Goal: Information Seeking & Learning: Learn about a topic

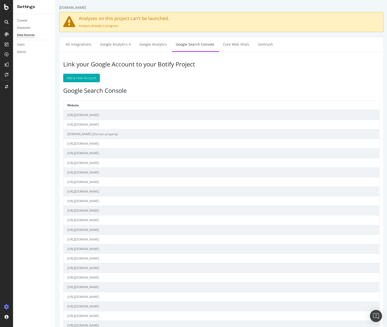
click at [42, 257] on div "Crawler Keywords Data Sources Users Admin" at bounding box center [34, 170] width 42 height 313
click at [22, 49] on div "Overview" at bounding box center [26, 47] width 14 height 5
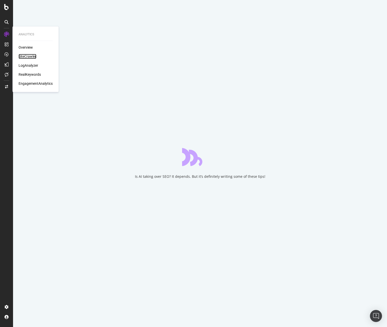
click at [23, 58] on div "SiteCrawler" at bounding box center [28, 56] width 18 height 5
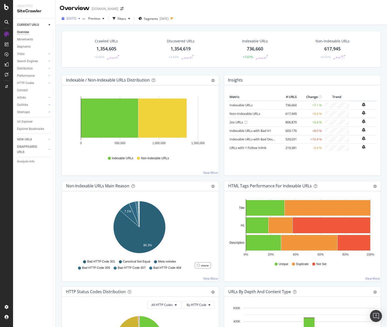
click at [80, 18] on icon "button" at bounding box center [79, 18] width 2 height 3
click at [256, 14] on div "[DATE] vs Previous Filters Segments [DATE]" at bounding box center [221, 19] width 331 height 12
click at [48, 84] on div at bounding box center [49, 83] width 5 height 5
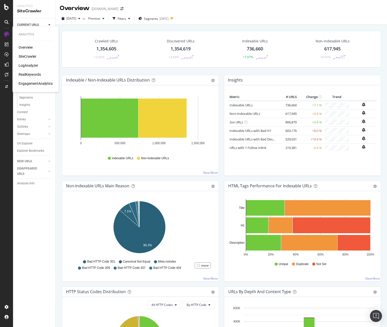
click at [34, 73] on div "RealKeywords" at bounding box center [30, 74] width 22 height 5
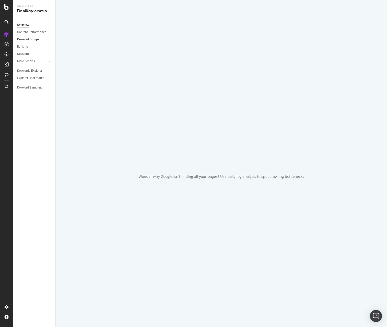
click at [33, 39] on div "Keyword Groups" at bounding box center [28, 39] width 22 height 5
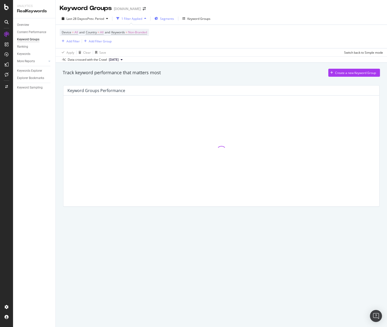
click at [169, 20] on span "Segments" at bounding box center [167, 19] width 14 height 4
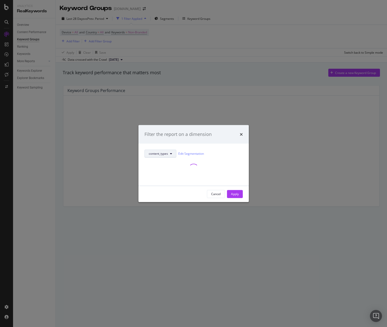
click at [171, 152] on icon "modal" at bounding box center [171, 153] width 2 height 3
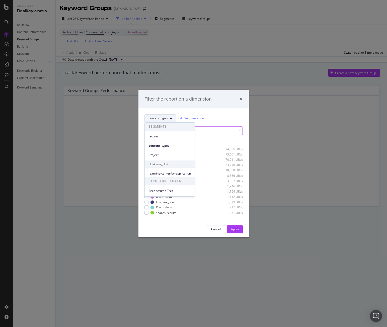
click at [168, 166] on span "Business_Unit" at bounding box center [170, 164] width 42 height 5
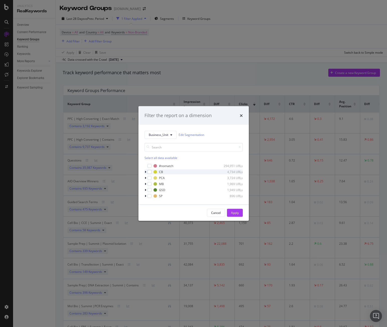
click at [145, 171] on icon "modal" at bounding box center [146, 171] width 2 height 3
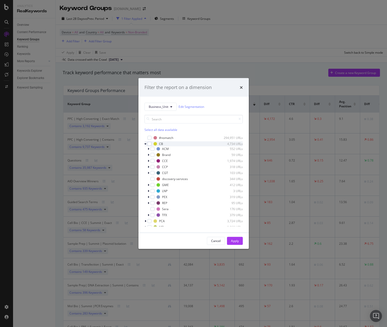
click at [146, 144] on div "modal" at bounding box center [145, 143] width 3 height 5
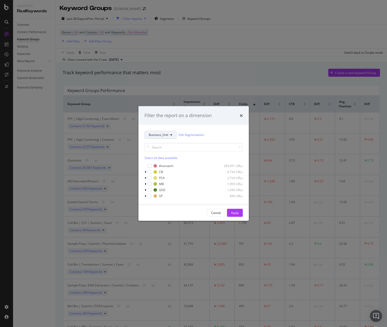
click at [169, 136] on button "Business_Unit" at bounding box center [160, 135] width 32 height 8
click at [166, 173] on span "Project" at bounding box center [170, 171] width 42 height 5
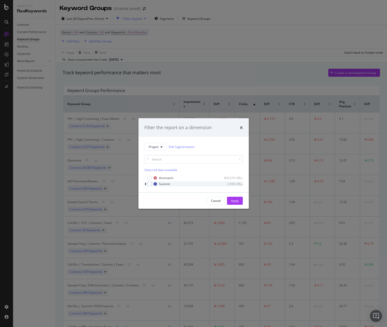
click at [145, 184] on icon "modal" at bounding box center [146, 183] width 2 height 3
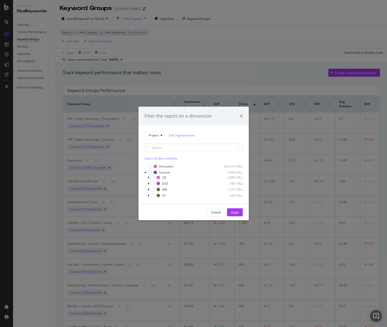
click at [241, 116] on icon "times" at bounding box center [241, 116] width 3 height 4
